Goal: Obtain resource: Obtain resource

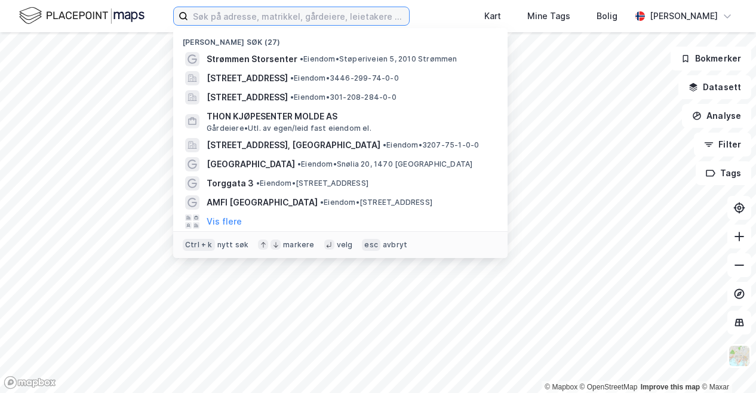
click at [221, 17] on input at bounding box center [298, 16] width 221 height 18
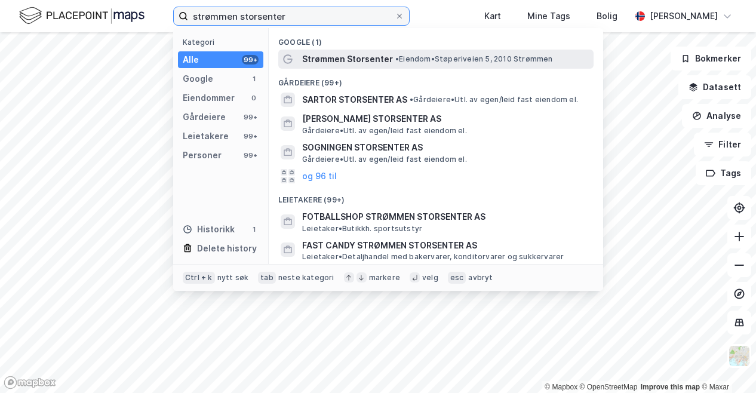
type input "strømmen storsenter"
click at [327, 61] on span "Strømmen Storsenter" at bounding box center [347, 59] width 91 height 14
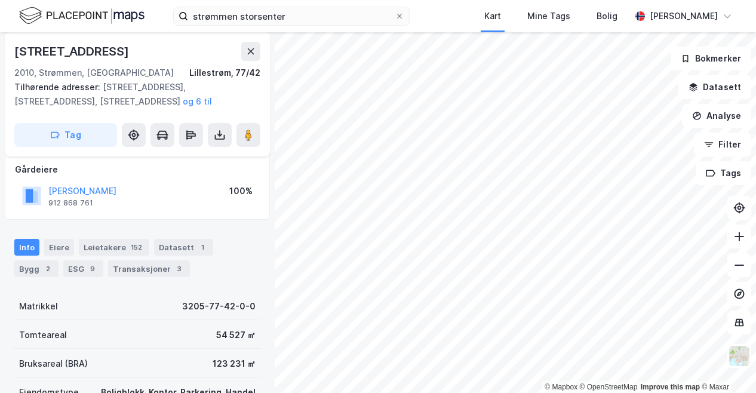
scroll to position [67, 0]
click at [87, 268] on div "9" at bounding box center [93, 268] width 12 height 12
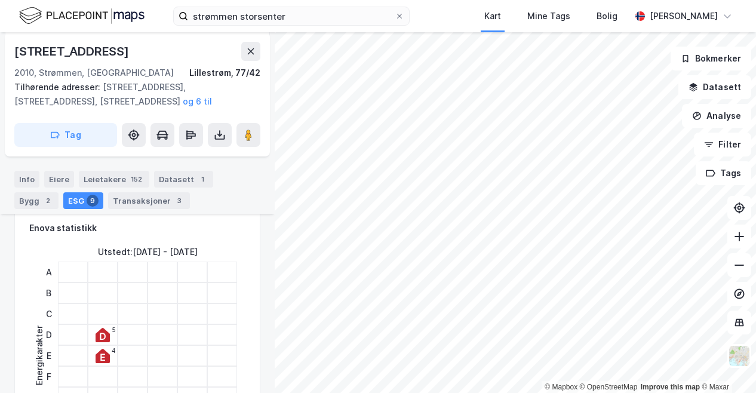
scroll to position [147, 0]
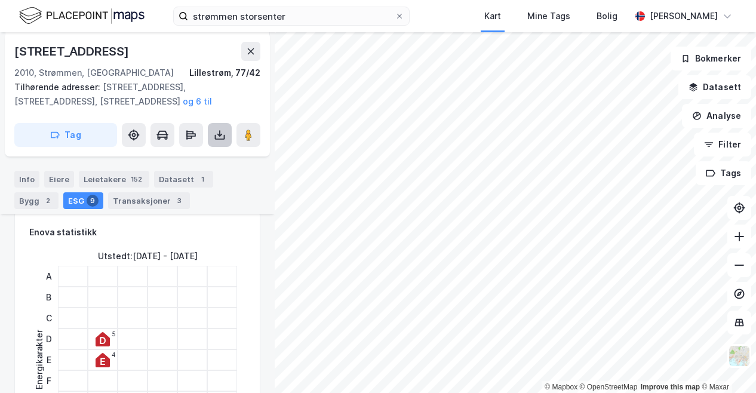
click at [217, 138] on icon at bounding box center [220, 135] width 12 height 12
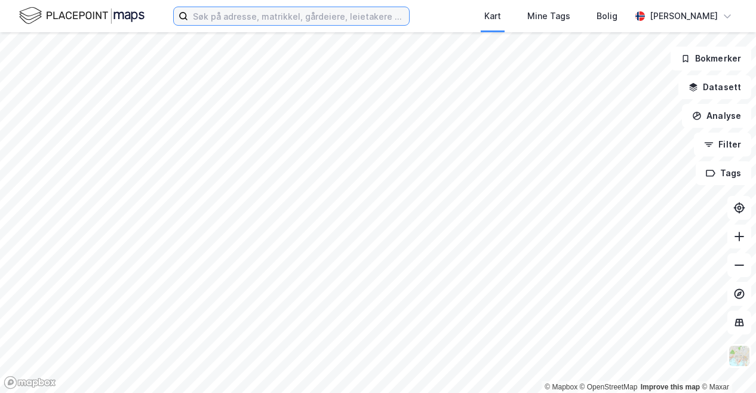
click at [210, 17] on input at bounding box center [298, 16] width 221 height 18
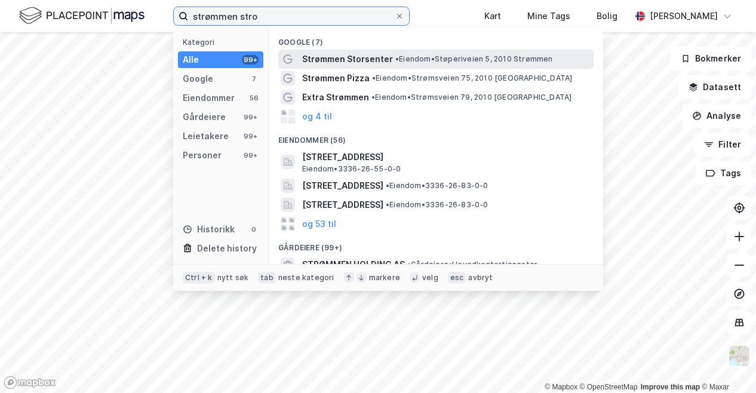
type input "strømmen stro"
click at [319, 60] on span "Strømmen Storsenter" at bounding box center [347, 59] width 91 height 14
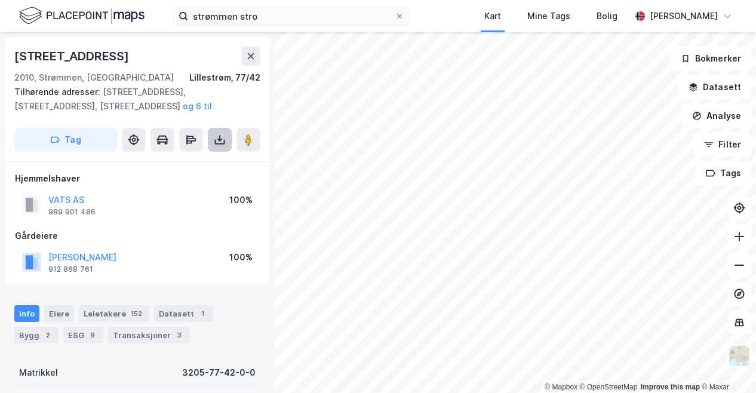
click at [220, 138] on icon at bounding box center [219, 138] width 1 height 7
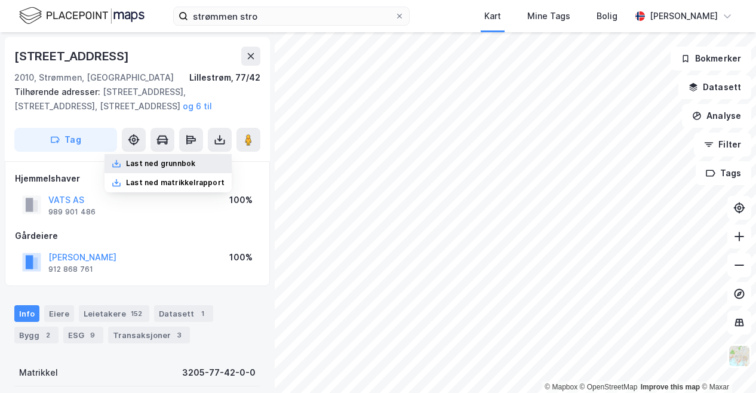
click at [183, 162] on div "Last ned grunnbok" at bounding box center [160, 164] width 69 height 10
